Goal: Transaction & Acquisition: Purchase product/service

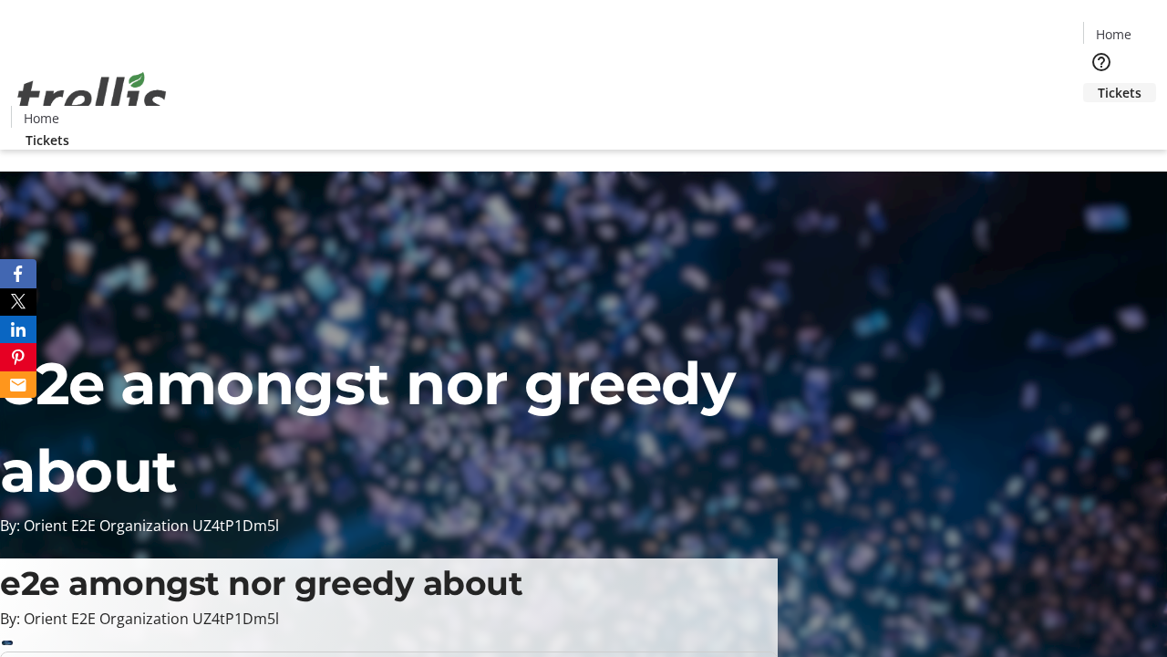
click at [1098, 83] on span "Tickets" at bounding box center [1120, 92] width 44 height 19
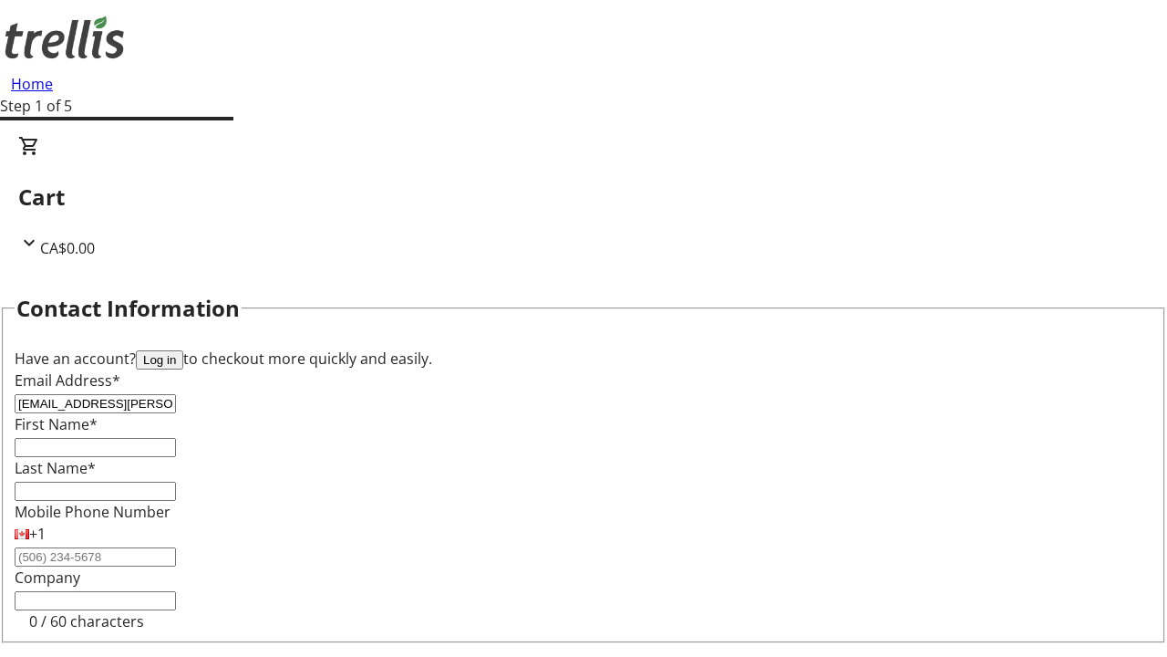
type input "[EMAIL_ADDRESS][PERSON_NAME][DOMAIN_NAME]"
type input "Jadon"
type input "[PERSON_NAME]"
